Goal: Navigation & Orientation: Find specific page/section

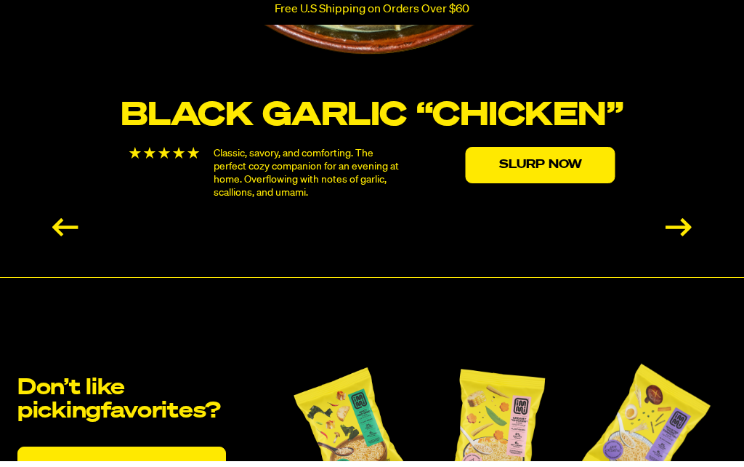
scroll to position [2781, 0]
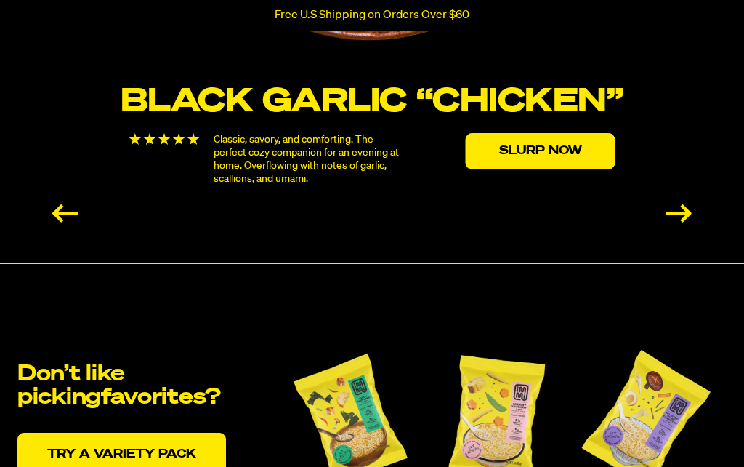
click at [176, 456] on link "Try a variety pack" at bounding box center [121, 455] width 209 height 44
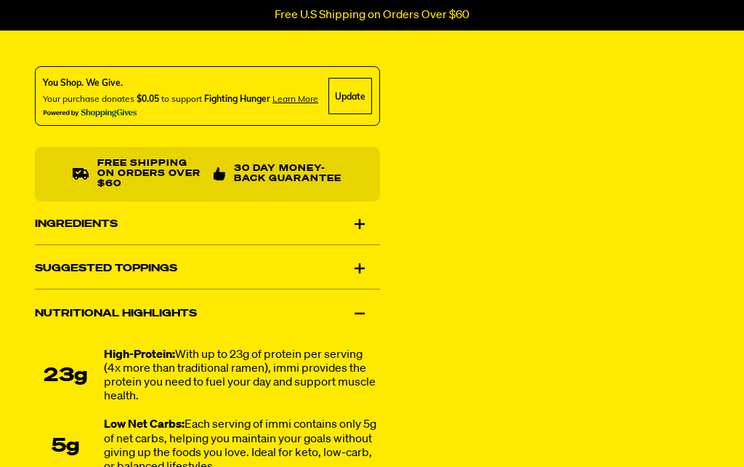
scroll to position [866, 0]
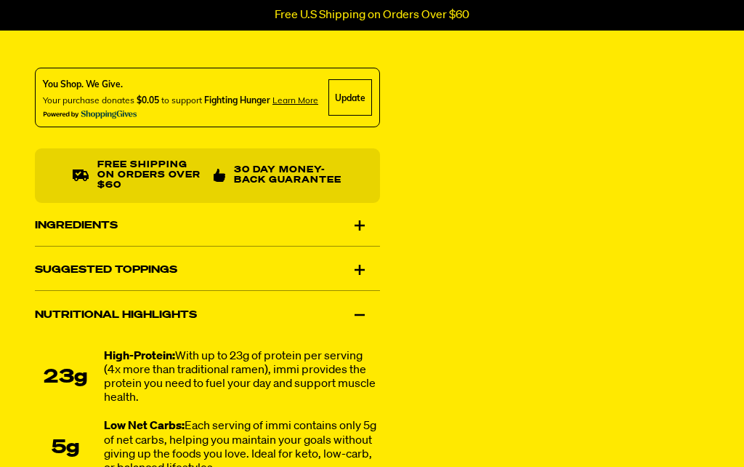
click at [360, 273] on div "Suggested Toppings" at bounding box center [207, 270] width 345 height 41
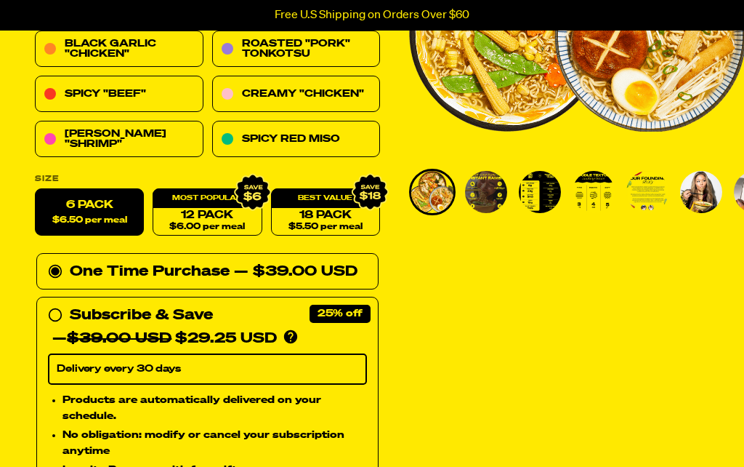
scroll to position [0, 0]
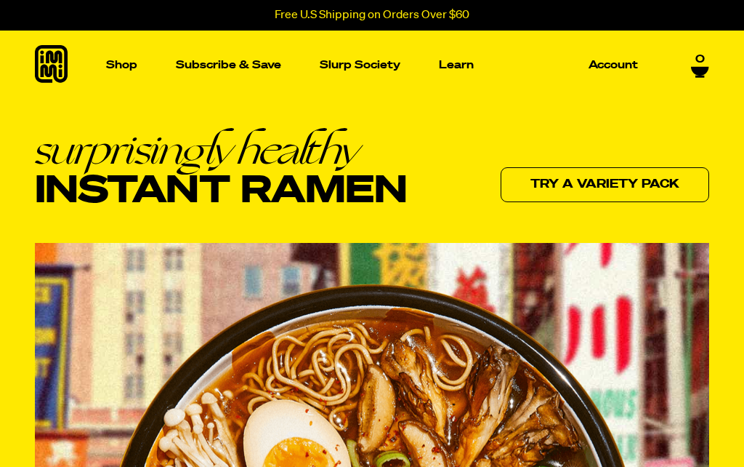
click at [129, 63] on p "Shop" at bounding box center [121, 65] width 31 height 11
click at [458, 64] on p "Learn" at bounding box center [456, 65] width 35 height 11
click at [459, 72] on link "Learn" at bounding box center [456, 65] width 47 height 69
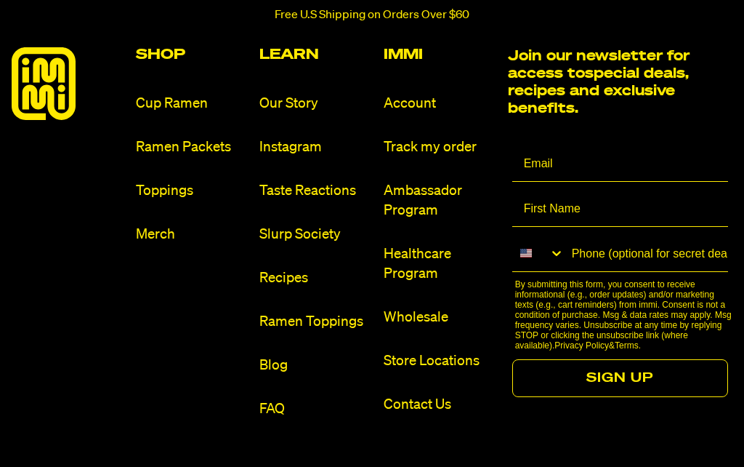
scroll to position [6630, 0]
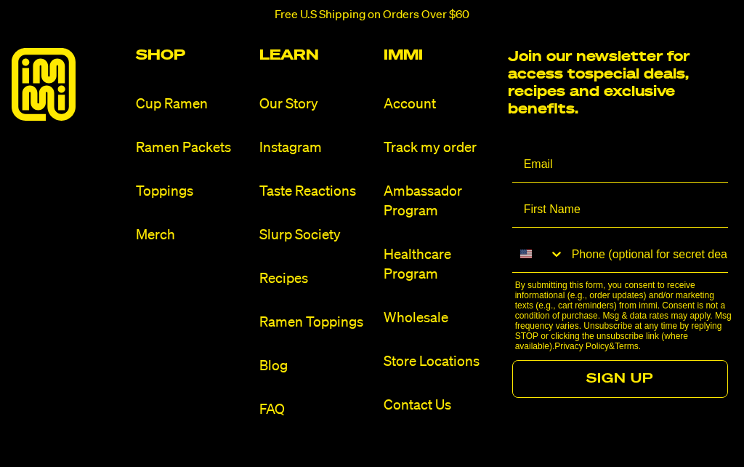
click at [463, 371] on link "Store Locations" at bounding box center [440, 362] width 113 height 20
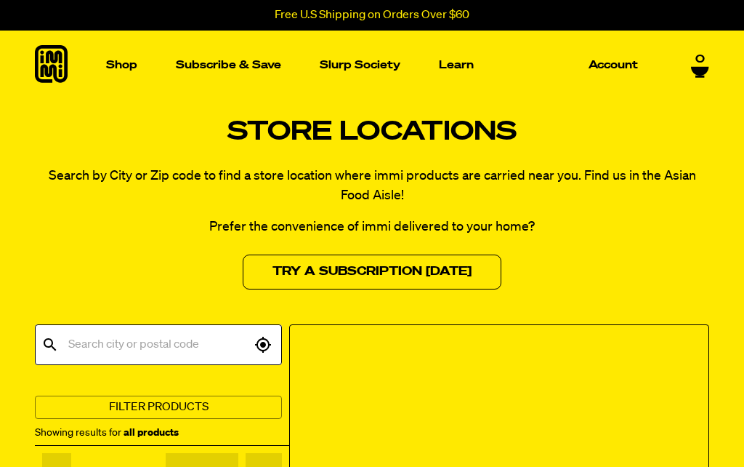
click at [97, 345] on input "text" at bounding box center [158, 345] width 186 height 28
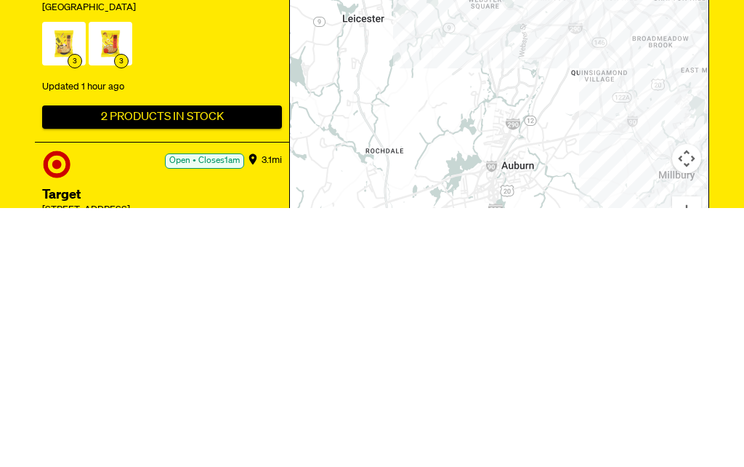
click at [44, 85] on icon at bounding box center [49, 85] width 17 height 17
type input "01501"
click at [44, 68] on div "​ 01501 ​" at bounding box center [158, 85] width 247 height 41
click at [103, 127] on span "[GEOGRAPHIC_DATA], [GEOGRAPHIC_DATA]" at bounding box center [159, 133] width 224 height 35
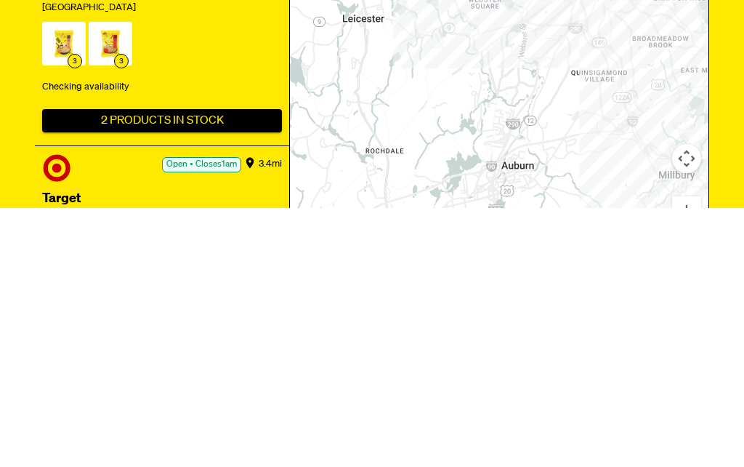
click at [209, 147] on button "Filter Products" at bounding box center [158, 148] width 247 height 23
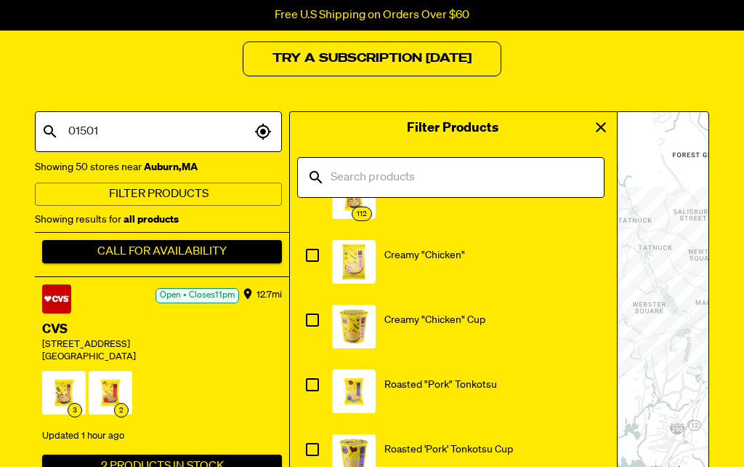
scroll to position [3212, 0]
